Goal: Information Seeking & Learning: Understand process/instructions

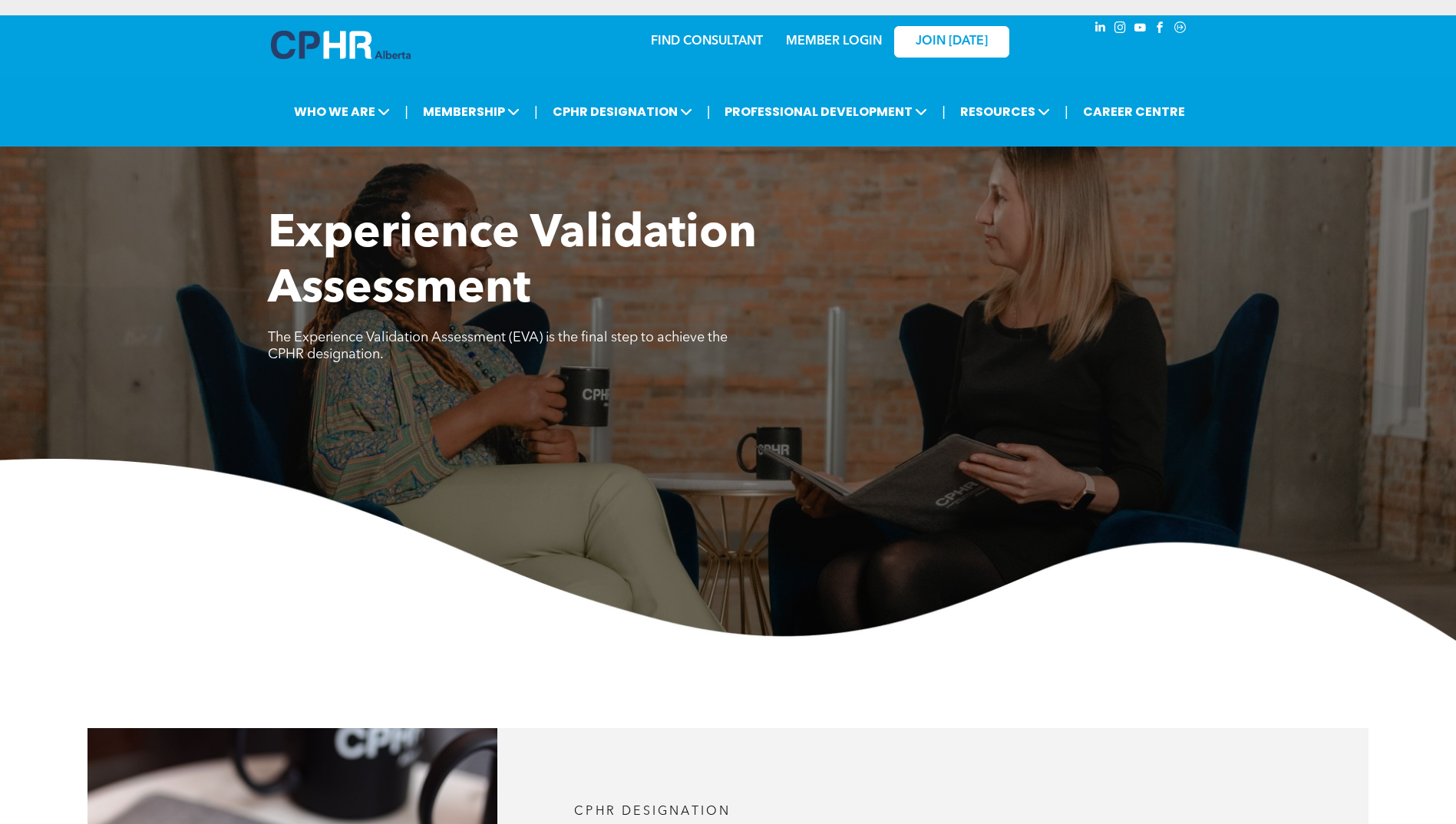
click at [811, 84] on div "| WHO WE ARE ASSOCIATION About CPHR Alberta Board of Directors Team Chapters FC…" at bounding box center [728, 112] width 1456 height 70
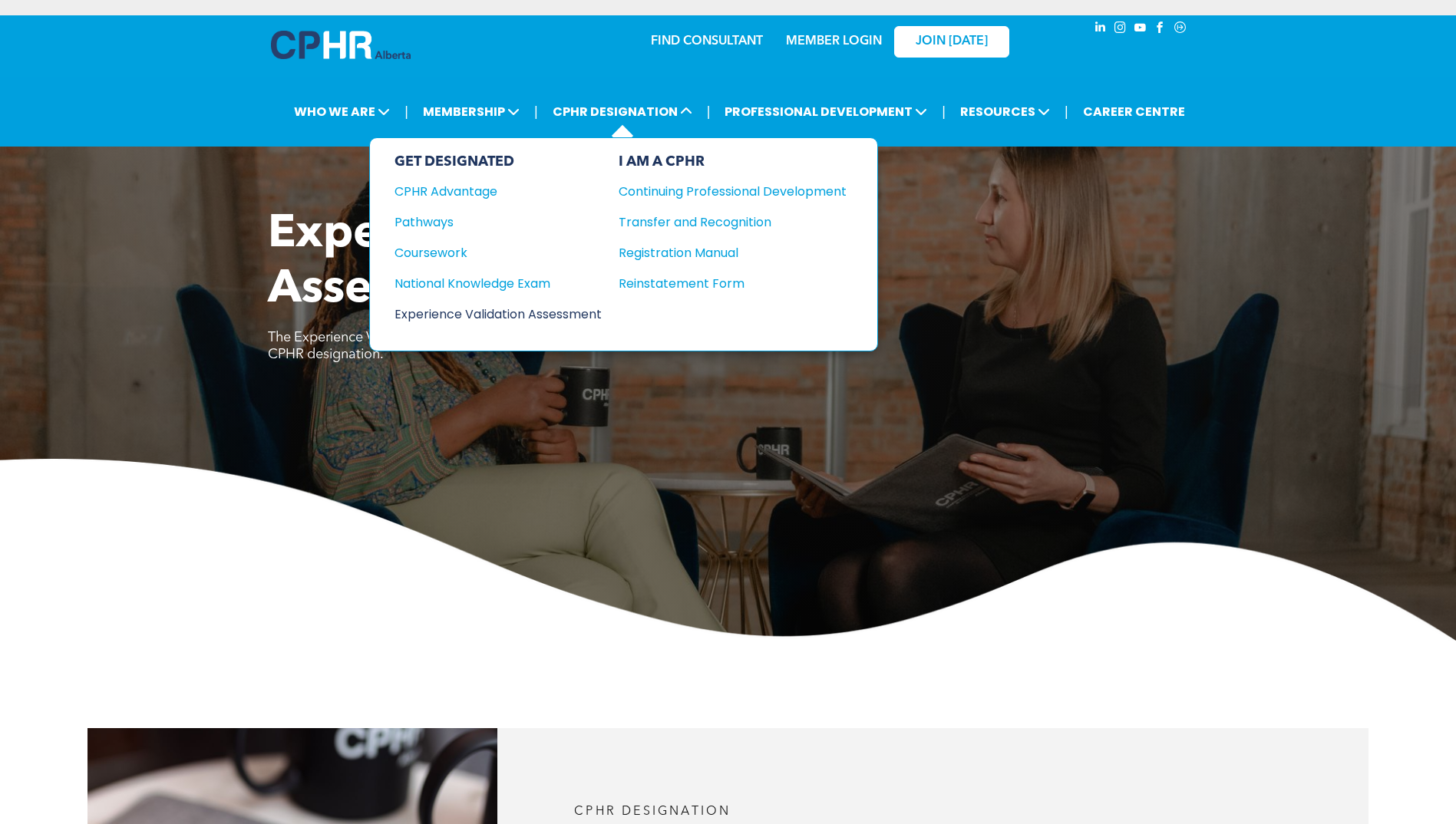
click at [455, 305] on div "Experience Validation Assessment" at bounding box center [488, 314] width 186 height 19
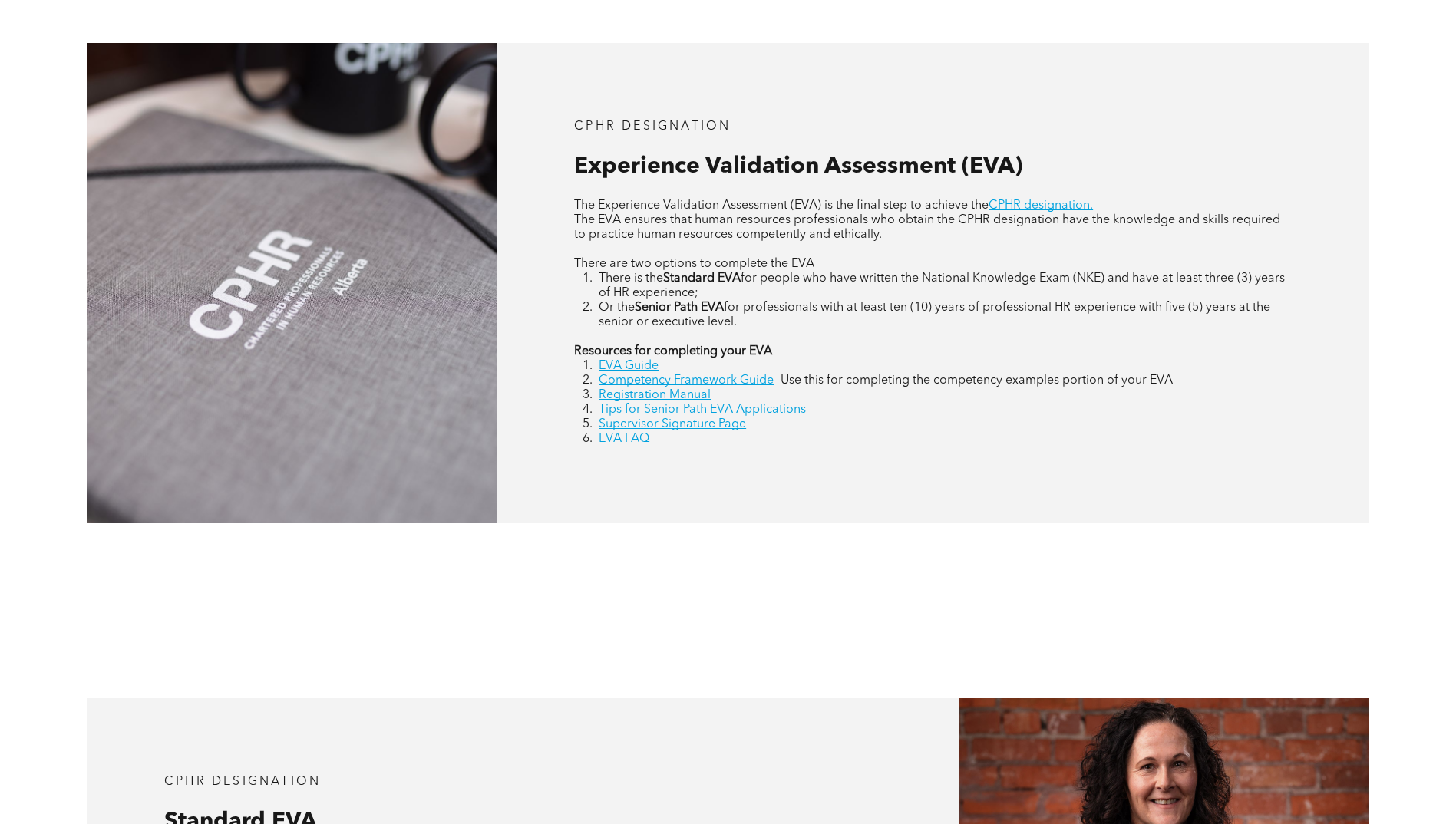
scroll to position [687, 0]
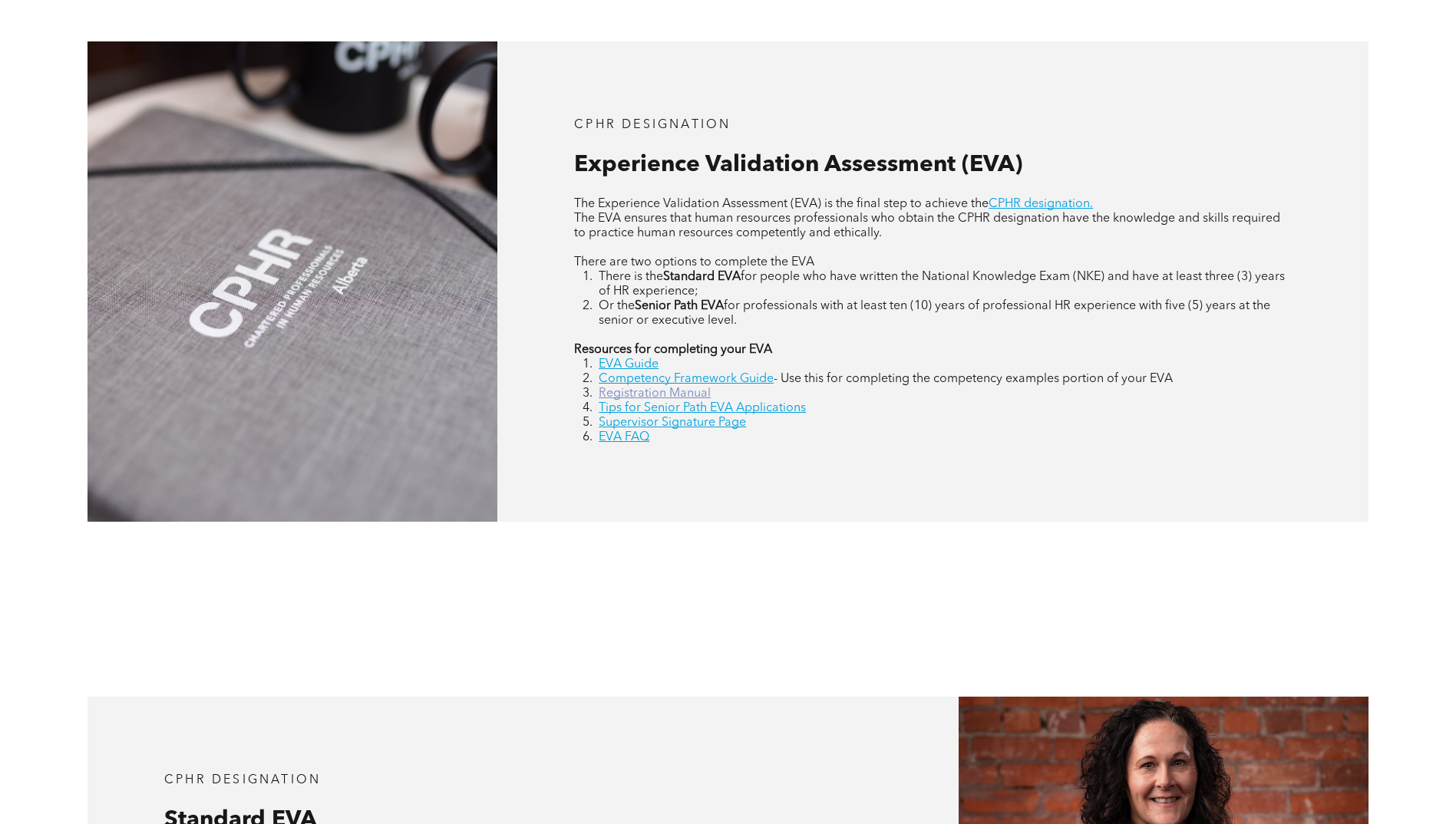
click at [632, 399] on link "Registration Manual" at bounding box center [654, 394] width 112 height 12
click at [658, 426] on link "Supervisor Signature Page" at bounding box center [672, 422] width 147 height 12
